Goal: Task Accomplishment & Management: Complete application form

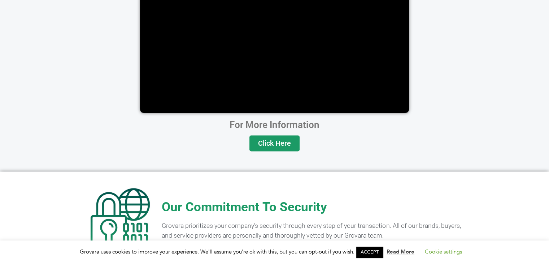
scroll to position [1444, 0]
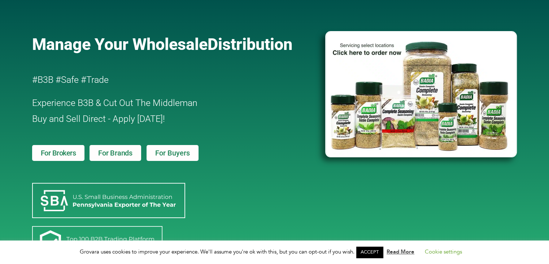
scroll to position [72, 0]
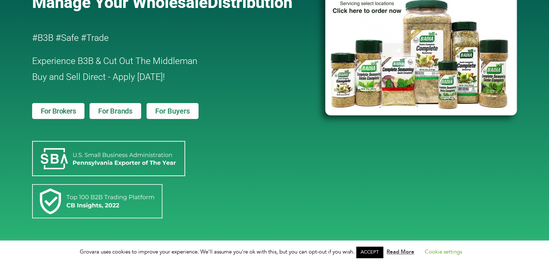
click at [100, 199] on img at bounding box center [97, 200] width 130 height 35
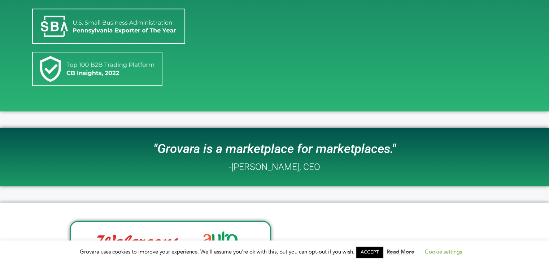
scroll to position [217, 0]
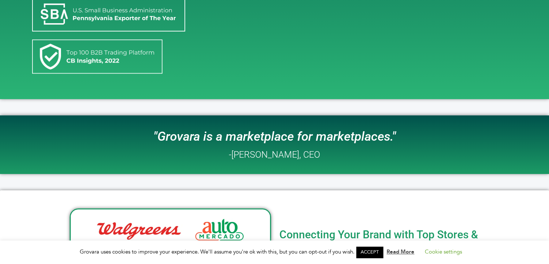
click at [275, 150] on h2 "-Peter Groverman, CEO" at bounding box center [274, 154] width 91 height 9
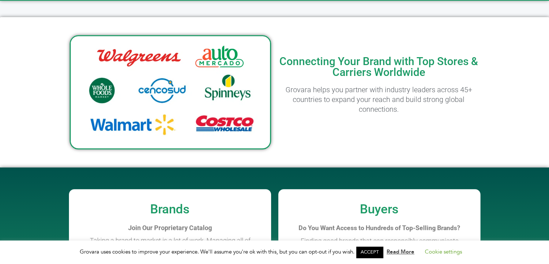
scroll to position [397, 0]
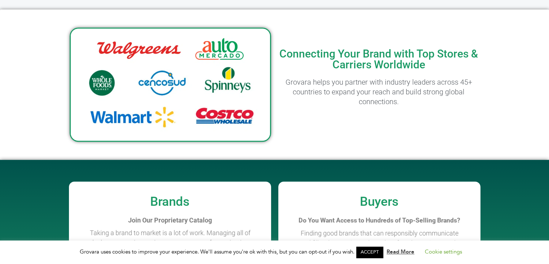
click at [318, 51] on h2 "Connecting Your Brand with Top Stores & Carriers Worldwide" at bounding box center [378, 59] width 201 height 22
click at [220, 64] on img at bounding box center [170, 84] width 201 height 114
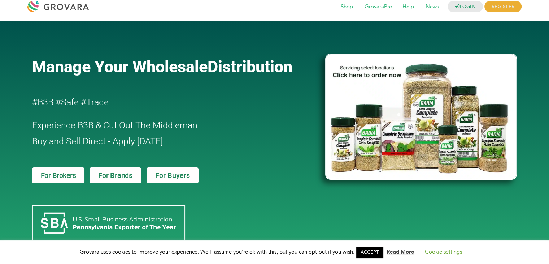
scroll to position [0, 0]
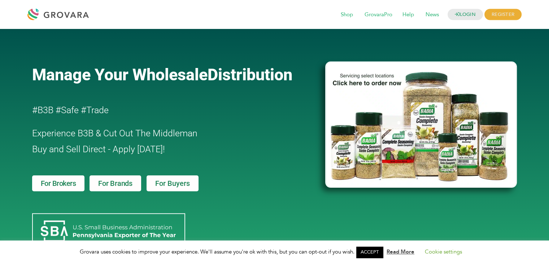
click at [177, 188] on link "For Buyers" at bounding box center [173, 183] width 52 height 16
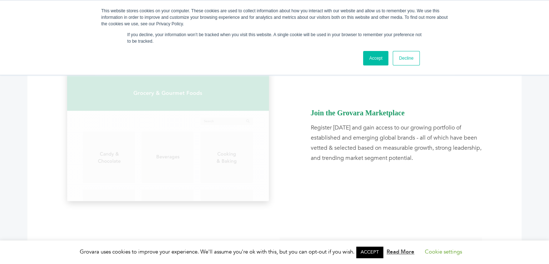
scroll to position [361, 0]
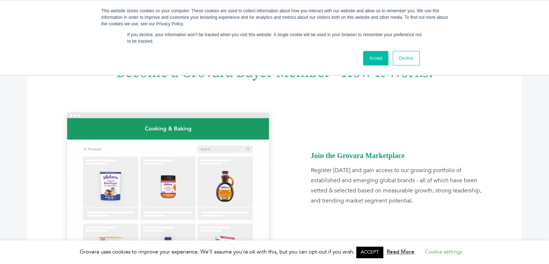
click at [372, 59] on link "Accept" at bounding box center [376, 58] width 26 height 14
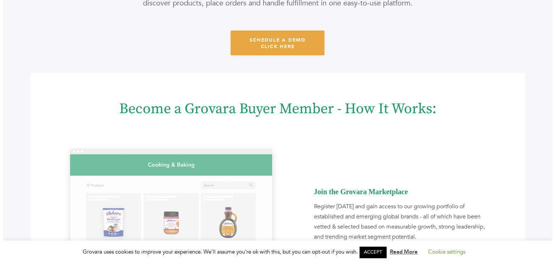
scroll to position [181, 0]
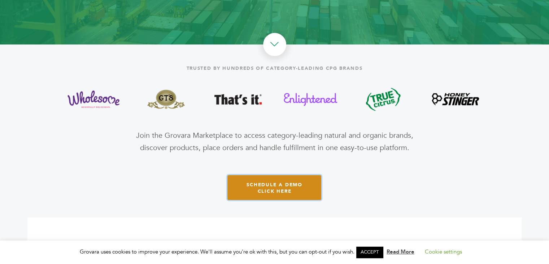
click at [273, 190] on span "schedule a demo click here" at bounding box center [275, 187] width 56 height 13
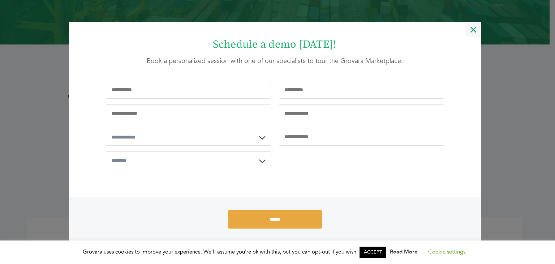
click at [209, 114] on input "Company Email" at bounding box center [188, 113] width 165 height 18
click at [205, 139] on select "**********" at bounding box center [188, 136] width 165 height 18
drag, startPoint x: 197, startPoint y: 198, endPoint x: 197, endPoint y: 193, distance: 5.1
click at [197, 197] on div "******" at bounding box center [275, 218] width 412 height 45
click at [204, 161] on select "**********" at bounding box center [188, 160] width 165 height 18
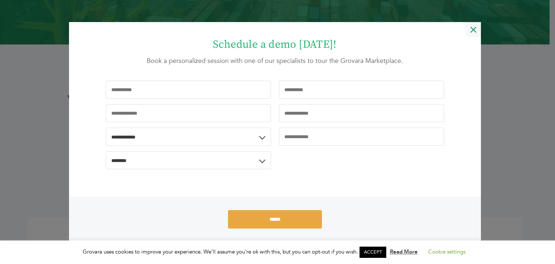
click at [196, 182] on div "**********" at bounding box center [275, 126] width 412 height 121
click at [329, 89] on input "Last Name" at bounding box center [361, 90] width 165 height 18
click at [331, 121] on input "Company Name" at bounding box center [361, 113] width 165 height 18
click at [331, 140] on input "Phone" at bounding box center [361, 136] width 165 height 18
